Goal: Task Accomplishment & Management: Manage account settings

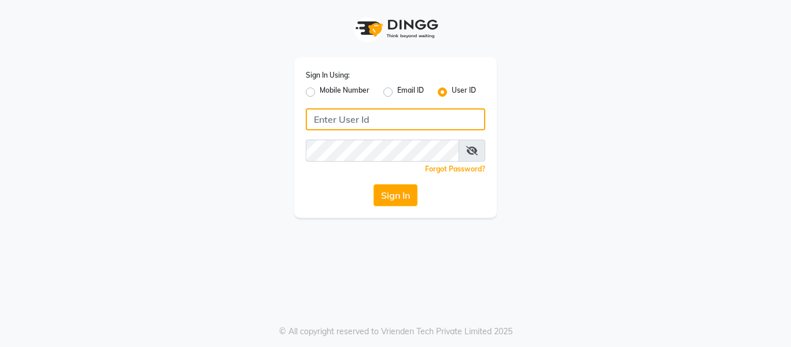
type input "opalsalon@123"
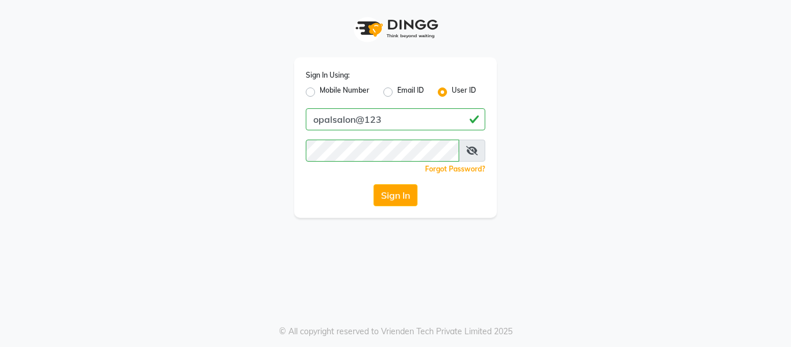
click at [404, 196] on button "Sign In" at bounding box center [396, 195] width 44 height 22
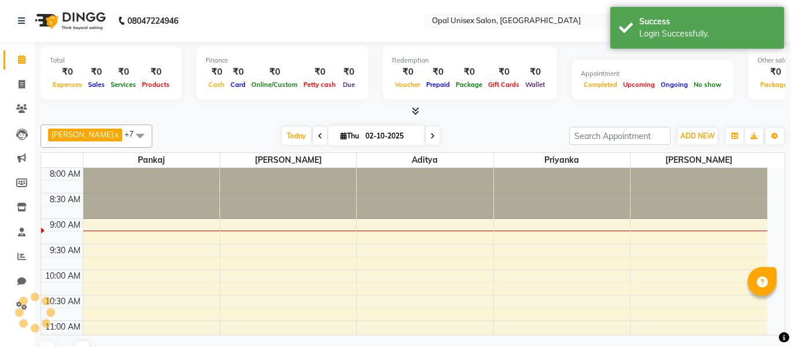
select select "en"
